Goal: Information Seeking & Learning: Learn about a topic

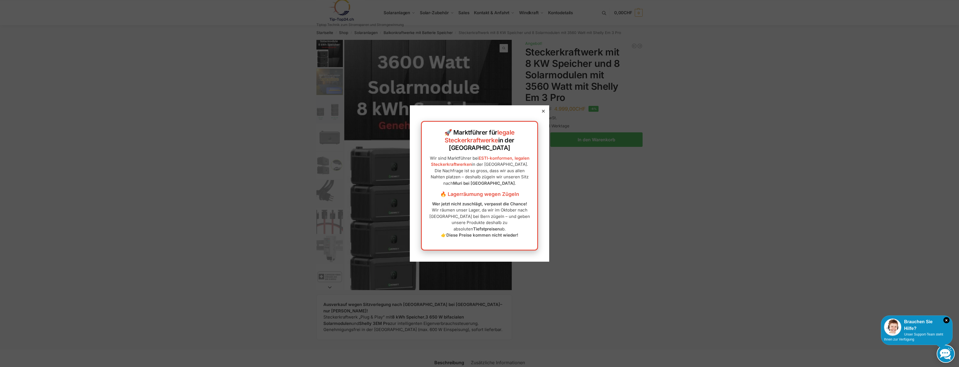
click at [542, 113] on icon at bounding box center [543, 111] width 3 height 3
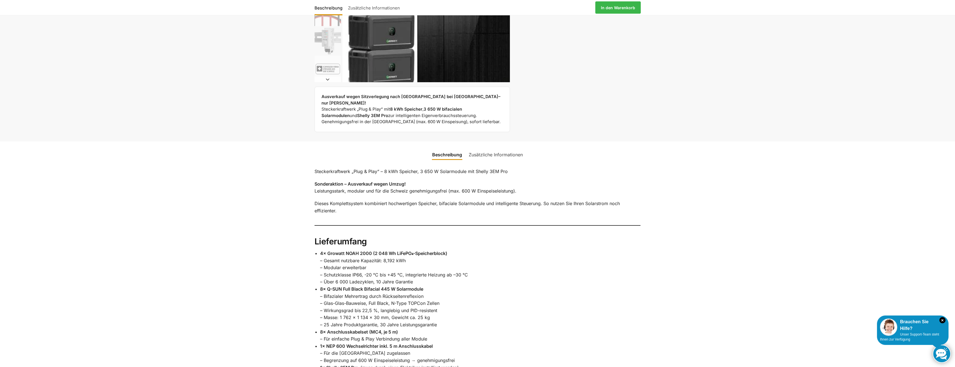
scroll to position [262, 0]
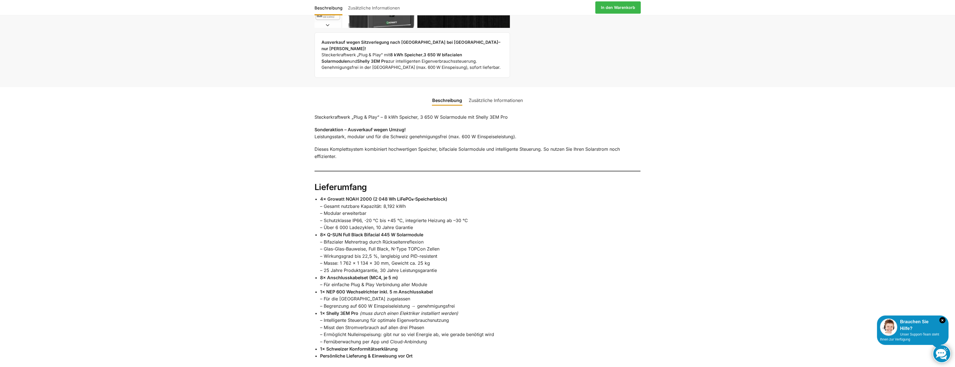
click at [496, 94] on link "Zusätzliche Informationen" at bounding box center [495, 100] width 61 height 13
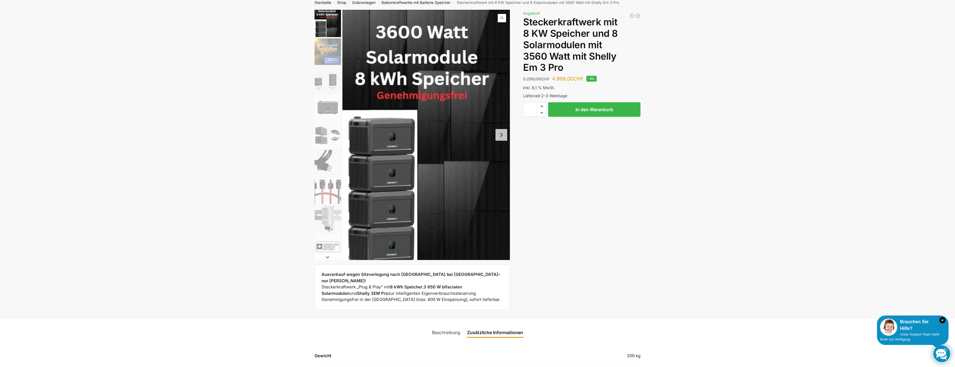
scroll to position [11, 0]
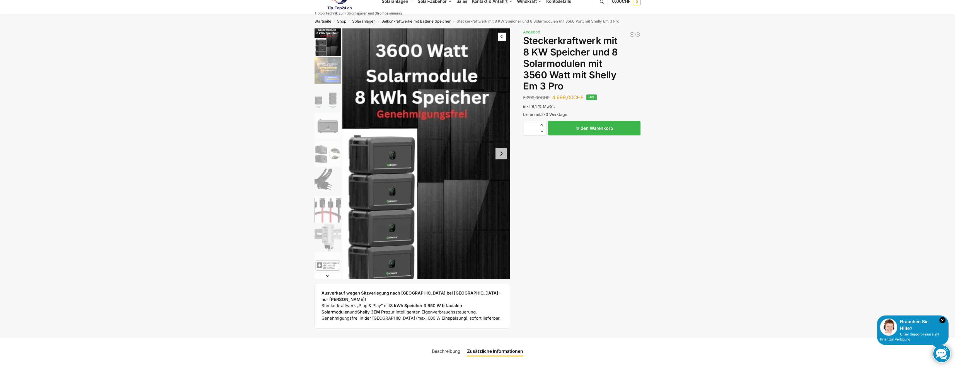
click at [322, 147] on img "5 / 9" at bounding box center [328, 154] width 26 height 26
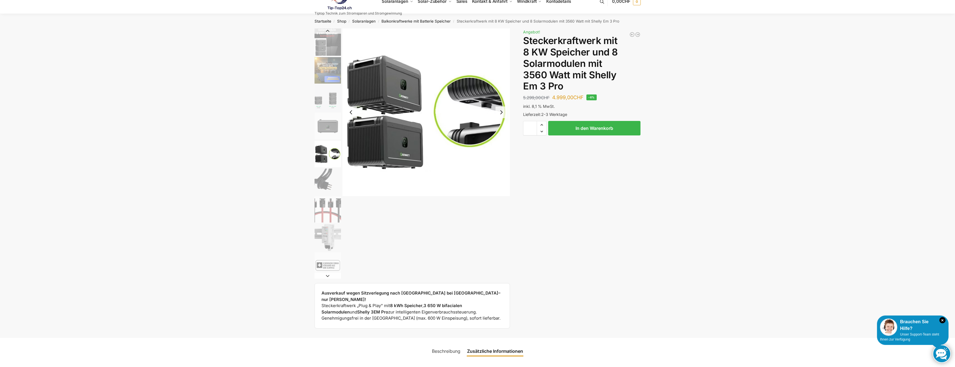
click at [323, 183] on img "6 / 9" at bounding box center [328, 182] width 26 height 26
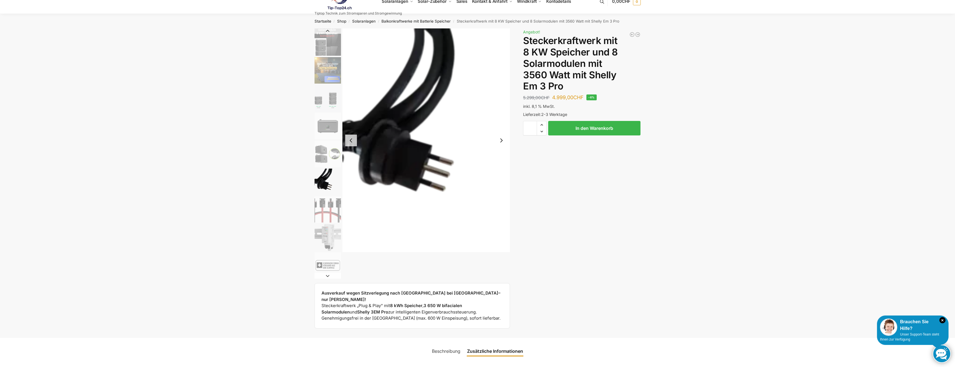
click at [326, 211] on img "7 / 9" at bounding box center [328, 210] width 26 height 26
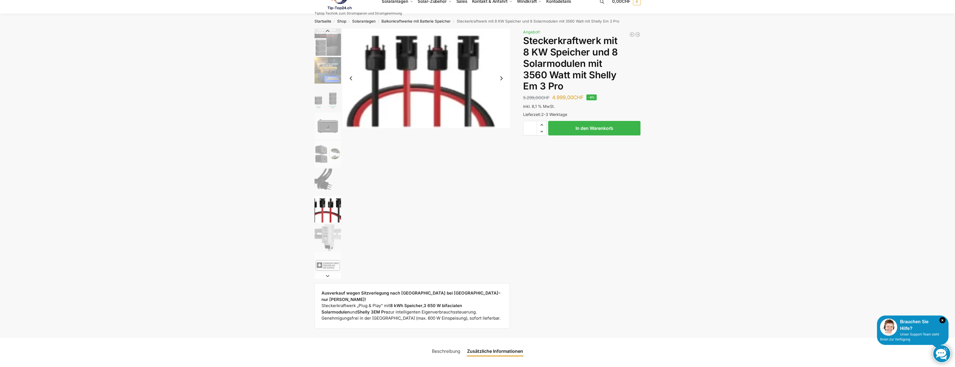
click at [330, 231] on img "8 / 9" at bounding box center [328, 237] width 26 height 26
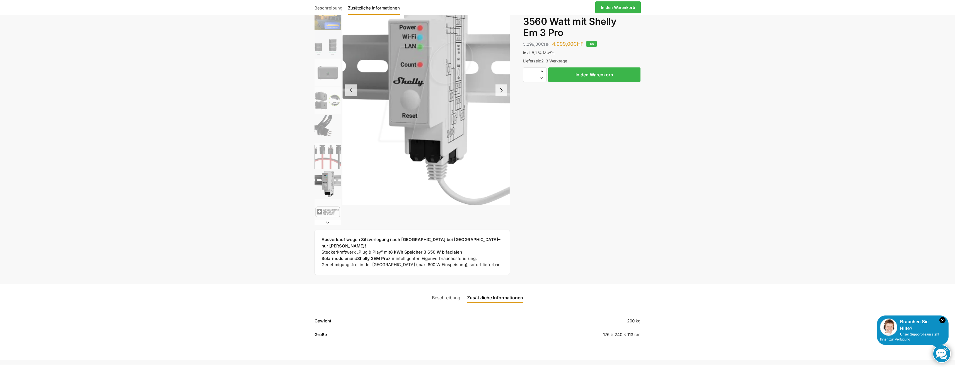
scroll to position [123, 0]
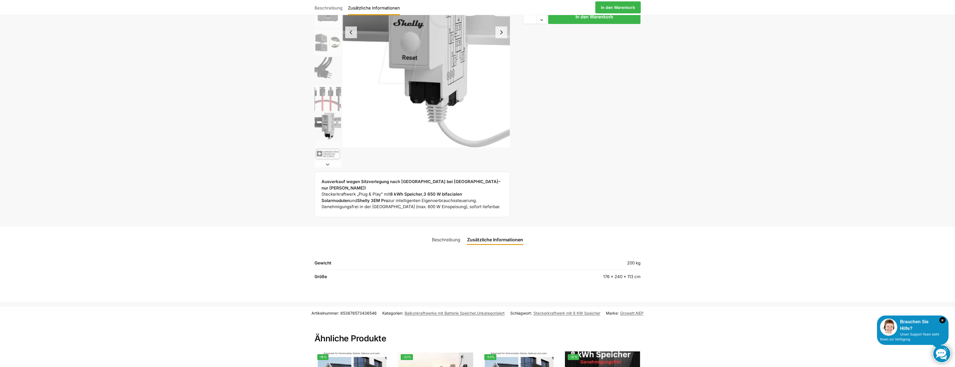
click at [327, 164] on button "Next slide" at bounding box center [328, 165] width 26 height 6
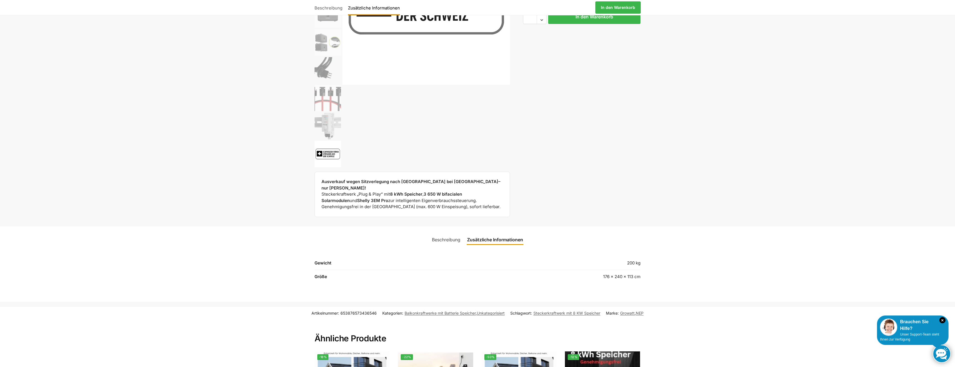
click at [327, 164] on img "9 / 9" at bounding box center [328, 154] width 26 height 26
click at [328, 166] on img "9 / 9" at bounding box center [328, 154] width 26 height 26
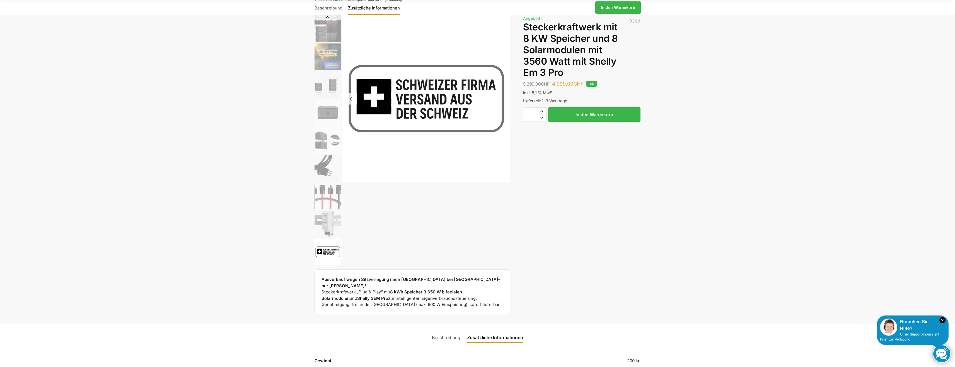
scroll to position [0, 0]
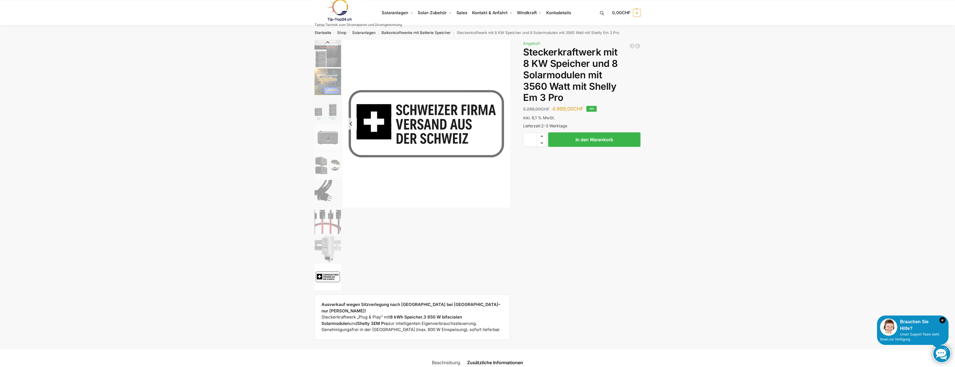
click at [329, 108] on img "3 / 9" at bounding box center [328, 109] width 26 height 26
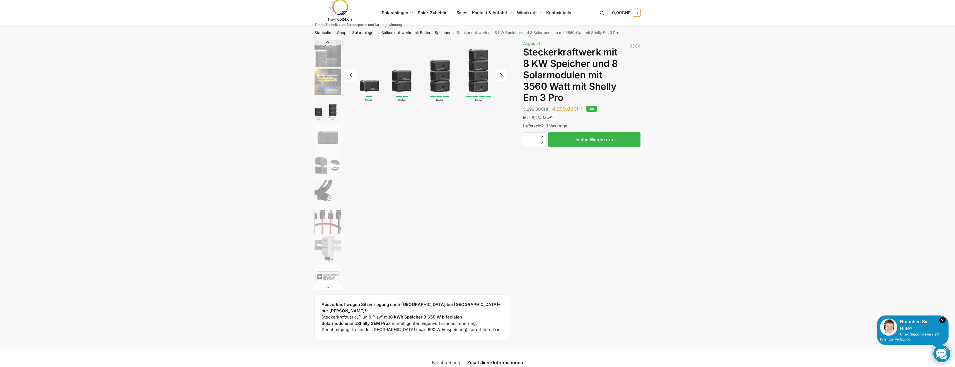
click at [328, 79] on img "2 / 9" at bounding box center [328, 82] width 26 height 26
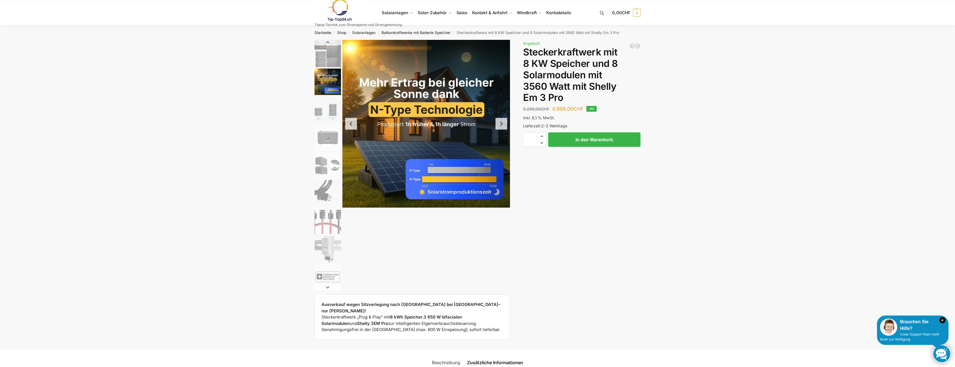
click at [327, 60] on img "1 / 9" at bounding box center [328, 53] width 26 height 27
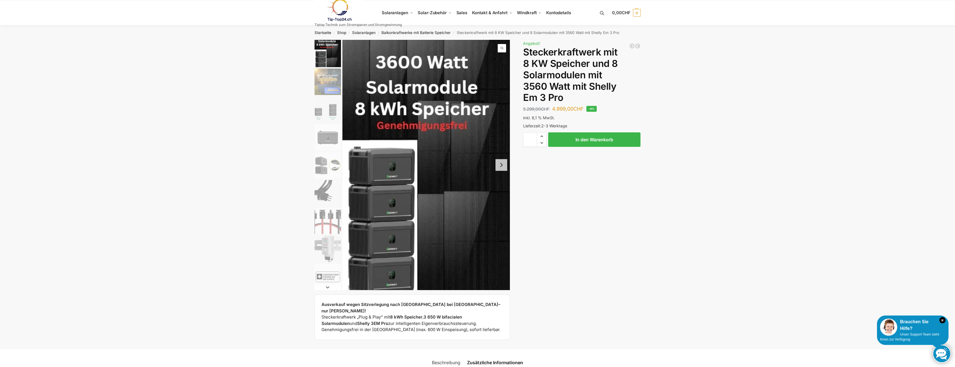
click at [332, 55] on img "1 / 9" at bounding box center [328, 53] width 26 height 27
click at [331, 55] on img "1 / 9" at bounding box center [328, 53] width 26 height 27
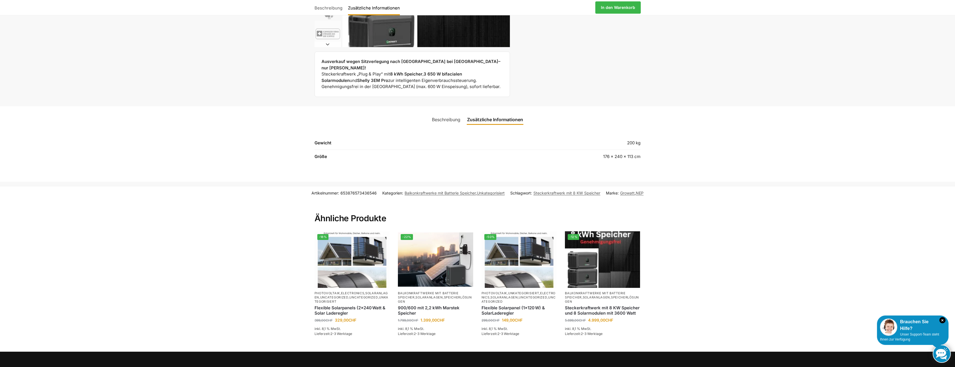
scroll to position [251, 0]
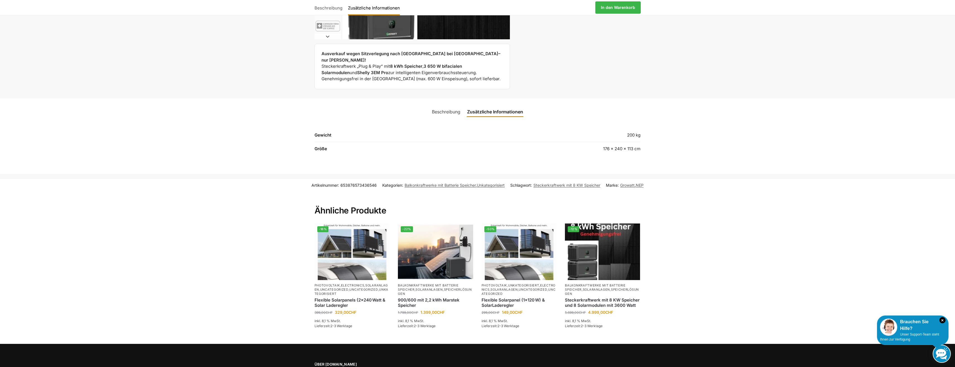
click at [433, 105] on link "Beschreibung" at bounding box center [446, 111] width 35 height 13
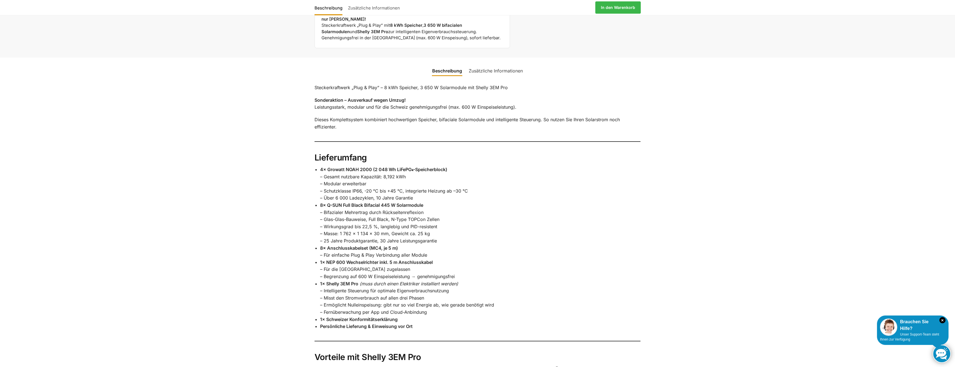
scroll to position [335, 0]
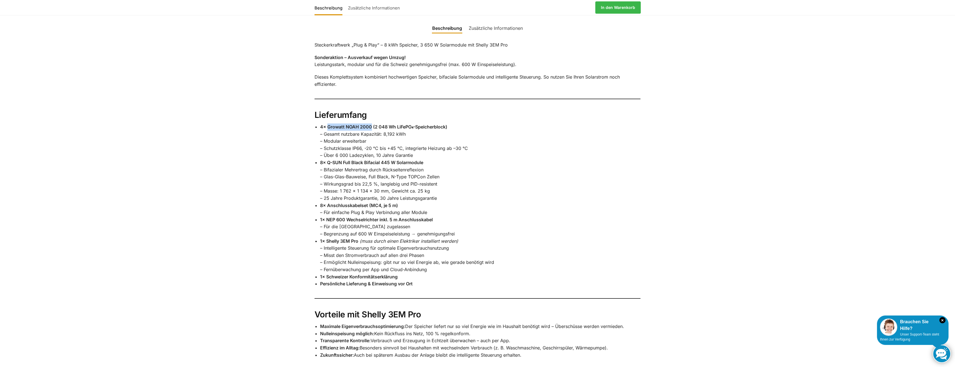
drag, startPoint x: 328, startPoint y: 122, endPoint x: 371, endPoint y: 121, distance: 42.9
click at [371, 124] on strong "4× Growatt NOAH 2000 (2 048 Wh LiFePO₄-Speicherblock)" at bounding box center [383, 127] width 127 height 6
copy strong "Growatt NOAH 2000"
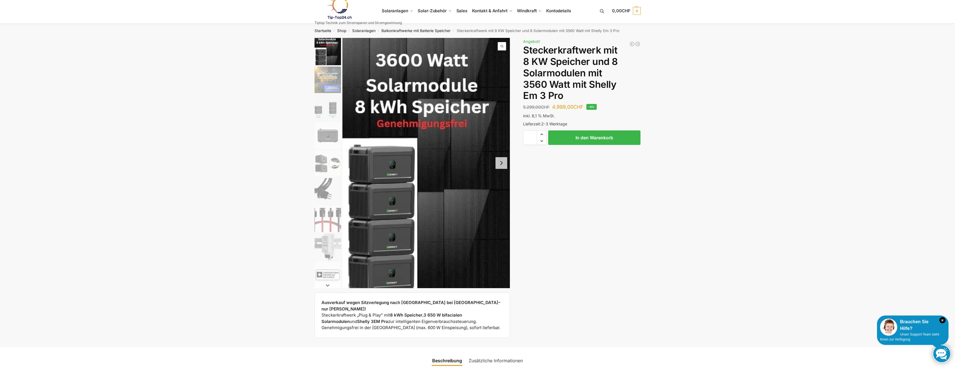
scroll to position [0, 0]
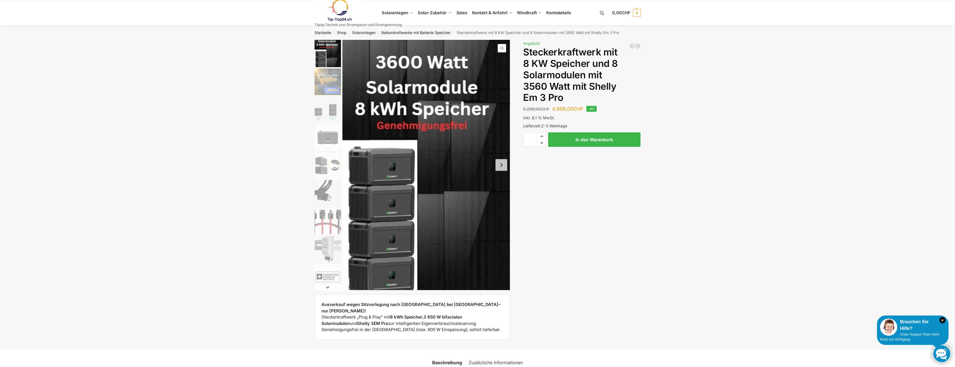
click at [326, 158] on img "5 / 9" at bounding box center [328, 165] width 26 height 26
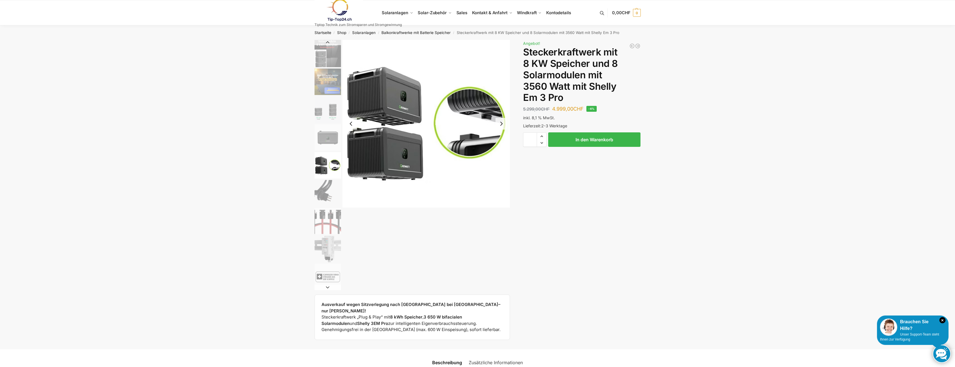
click at [325, 106] on img "3 / 9" at bounding box center [328, 109] width 26 height 26
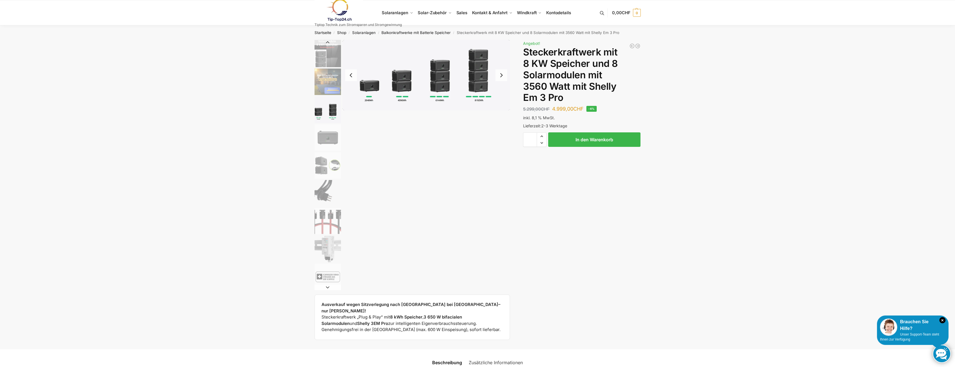
click at [326, 86] on img "2 / 9" at bounding box center [328, 82] width 26 height 26
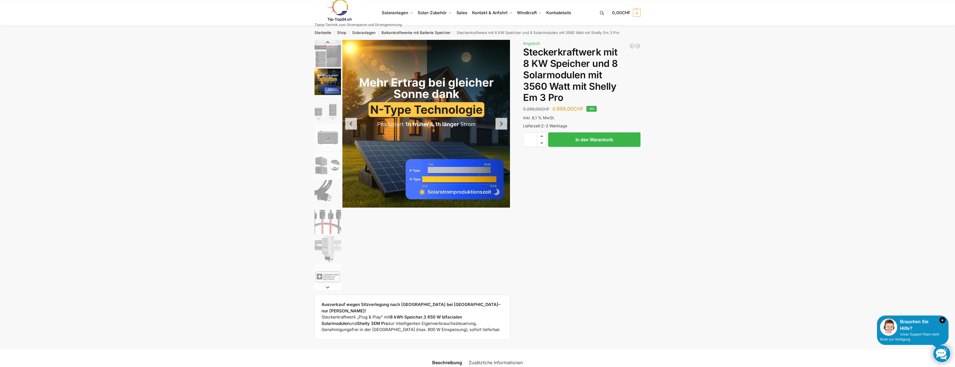
click at [329, 62] on img "1 / 9" at bounding box center [328, 53] width 26 height 27
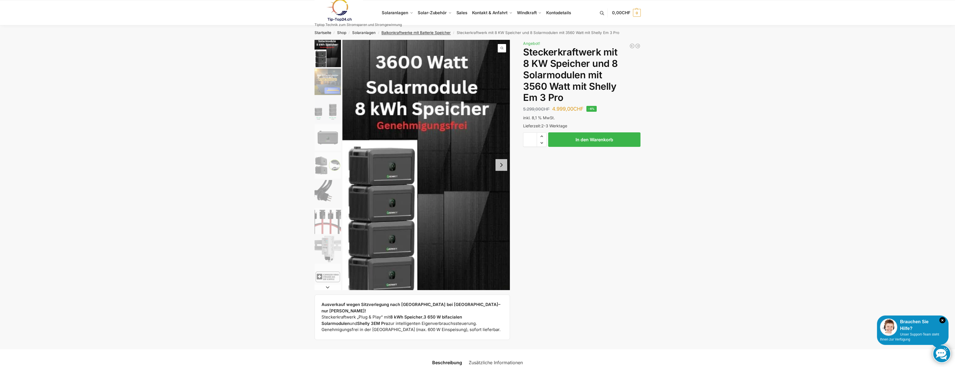
click at [415, 32] on link "Balkonkraftwerke mit Batterie Speicher" at bounding box center [415, 32] width 69 height 4
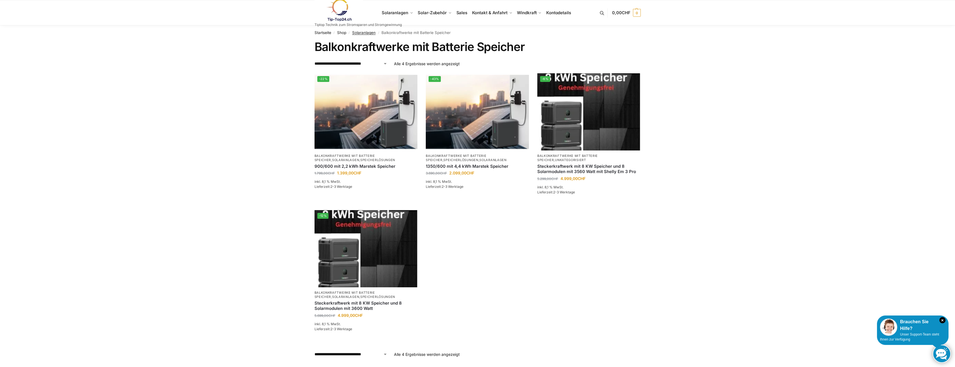
click at [368, 32] on link "Solaranlagen" at bounding box center [363, 32] width 23 height 4
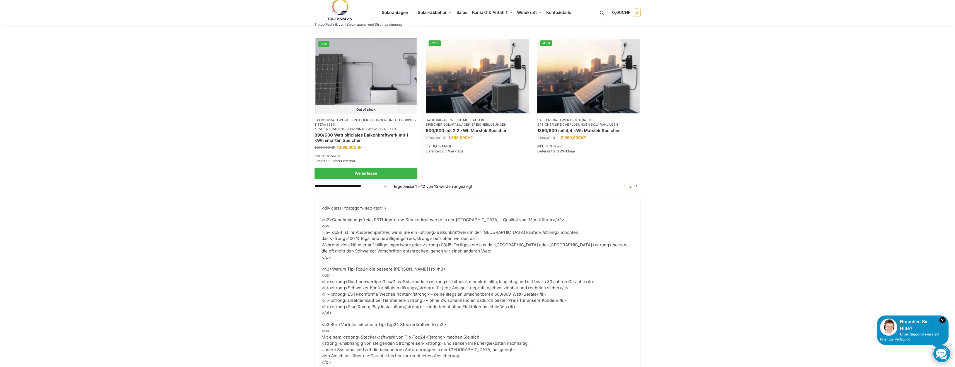
scroll to position [641, 0]
